Goal: Task Accomplishment & Management: Use online tool/utility

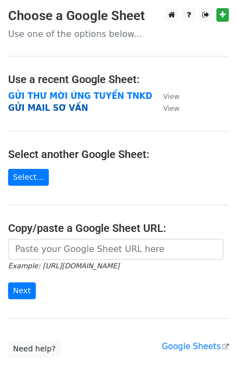
click at [71, 108] on strong "GỬI MAIL SƠ VẤN" at bounding box center [48, 108] width 80 height 10
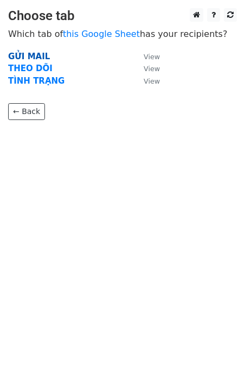
click at [34, 57] on strong "GỬI MAIL" at bounding box center [29, 57] width 42 height 10
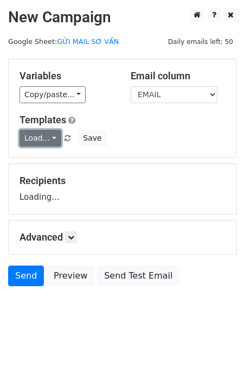
click at [40, 139] on link "Load..." at bounding box center [41, 138] width 42 height 17
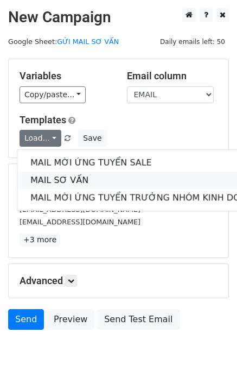
click at [81, 176] on link "MAIL SƠ VẤN" at bounding box center [144, 180] width 255 height 17
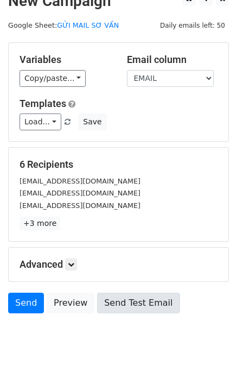
scroll to position [31, 0]
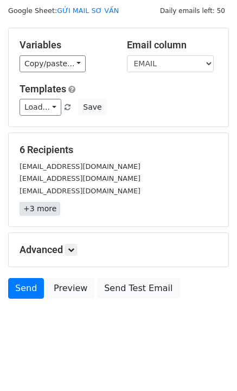
click at [45, 206] on link "+3 more" at bounding box center [40, 209] width 41 height 14
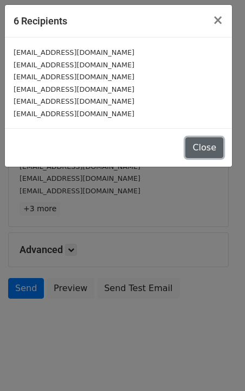
click at [199, 144] on button "Close" at bounding box center [205, 147] width 38 height 21
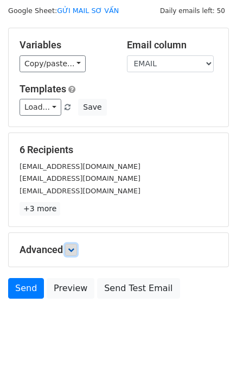
click at [73, 248] on icon at bounding box center [71, 249] width 7 height 7
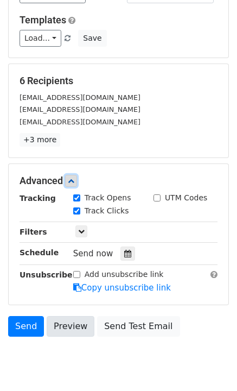
scroll to position [137, 0]
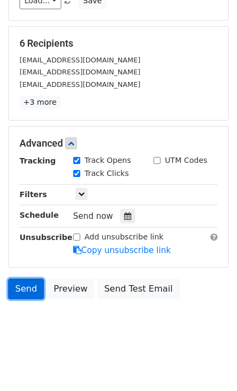
click at [30, 290] on link "Send" at bounding box center [26, 289] width 36 height 21
